Goal: Check status: Check status

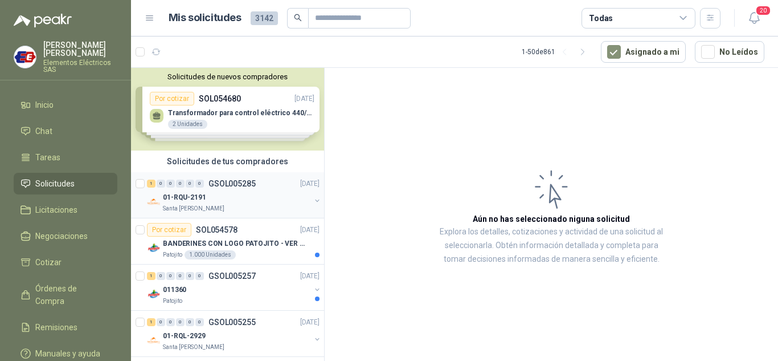
click at [185, 183] on div "1 0 0 0 0 0" at bounding box center [175, 183] width 57 height 8
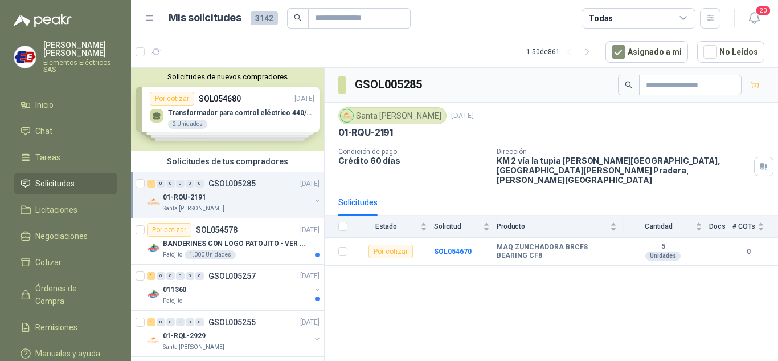
click at [49, 182] on span "Solicitudes" at bounding box center [54, 183] width 39 height 13
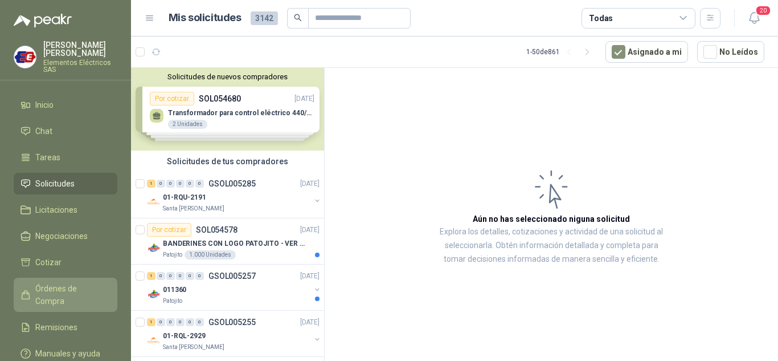
click at [63, 290] on span "Órdenes de Compra" at bounding box center [70, 294] width 71 height 25
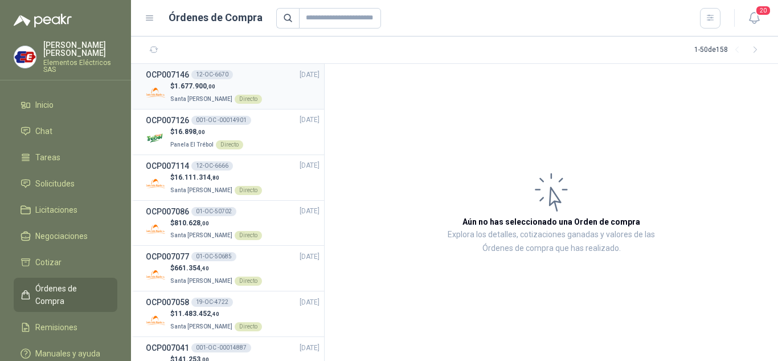
click at [185, 84] on span "1.677.900 ,00" at bounding box center [194, 86] width 41 height 8
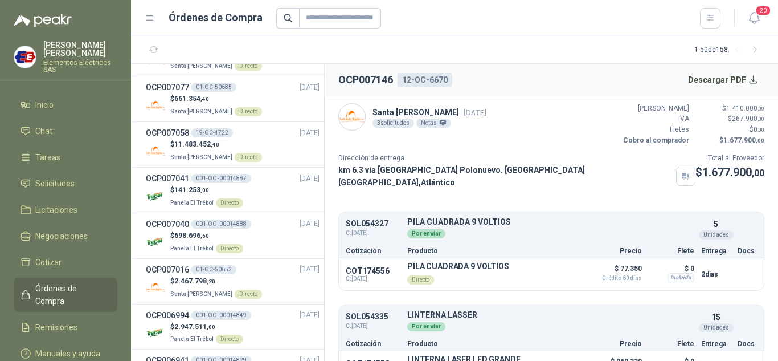
scroll to position [171, 0]
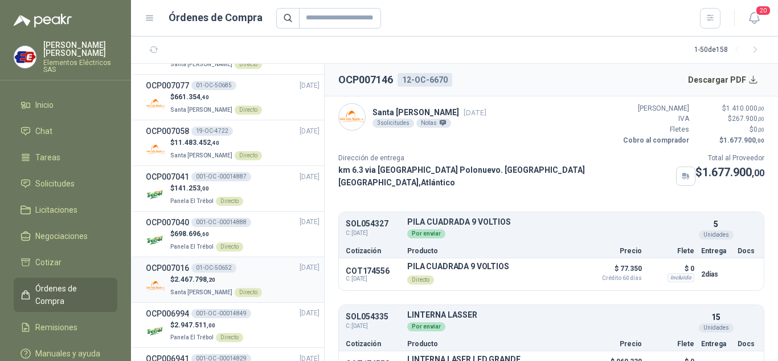
click at [206, 277] on span "2.467.798 ,20" at bounding box center [194, 279] width 41 height 8
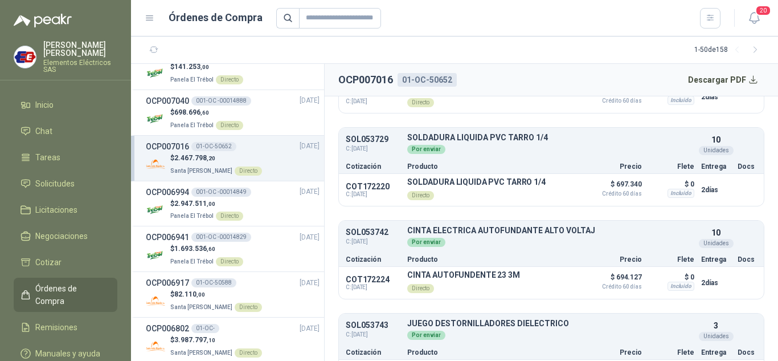
scroll to position [285, 0]
